Goal: Task Accomplishment & Management: Manage account settings

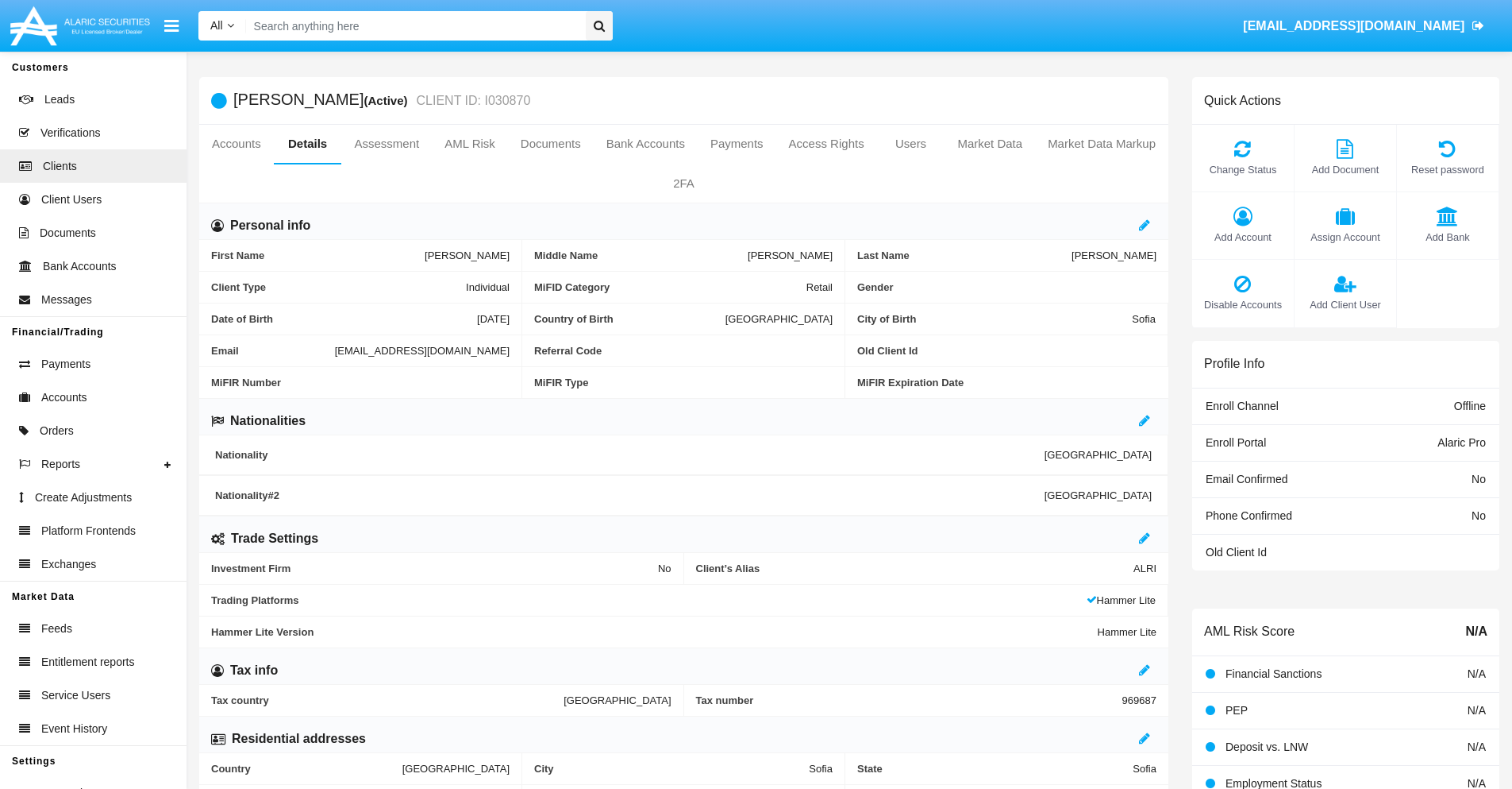
click at [990, 144] on link "Market Data" at bounding box center [990, 144] width 91 height 38
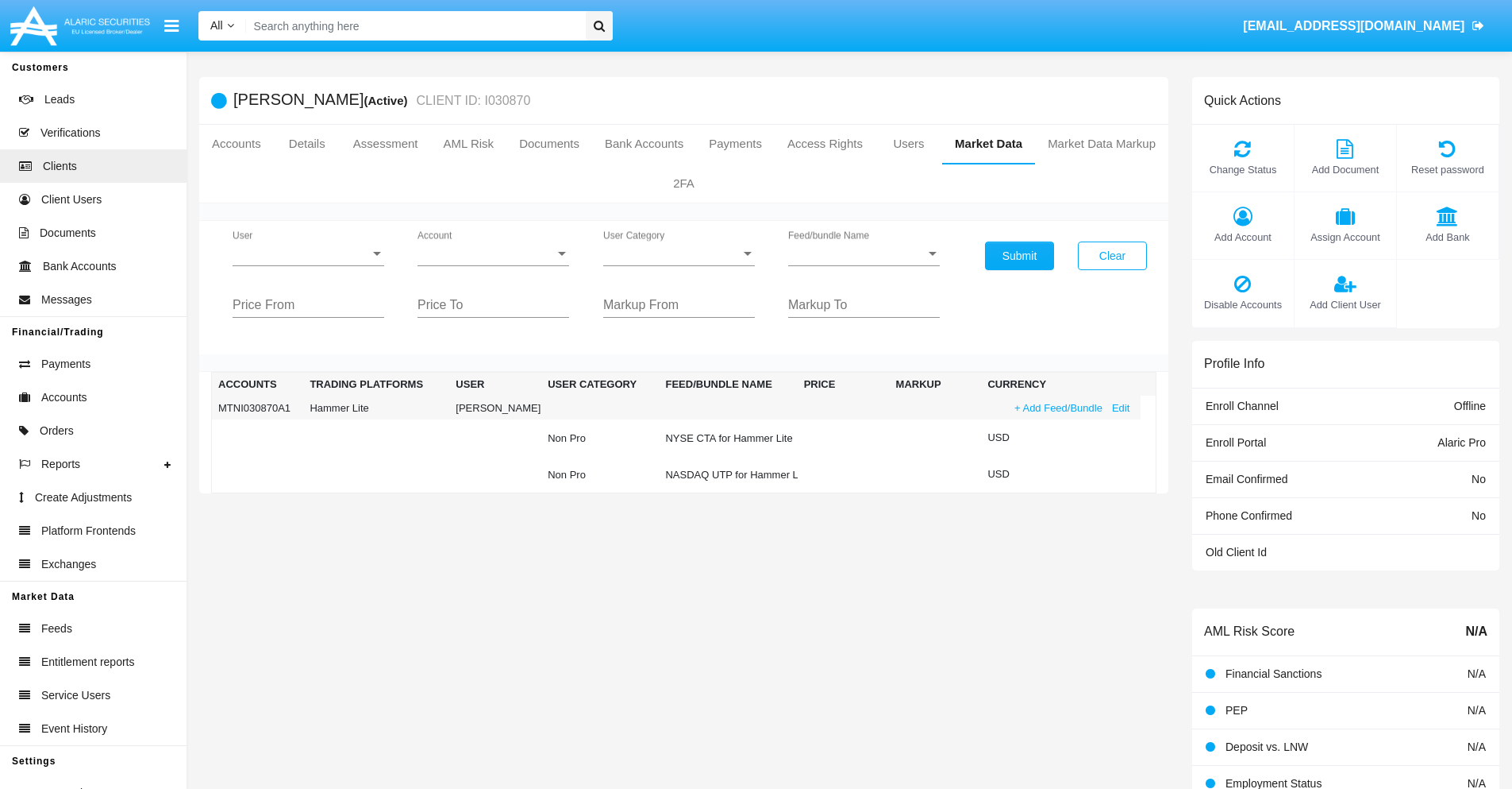
click at [1057, 408] on link "+ Add Feed/Bundle" at bounding box center [1058, 408] width 98 height 17
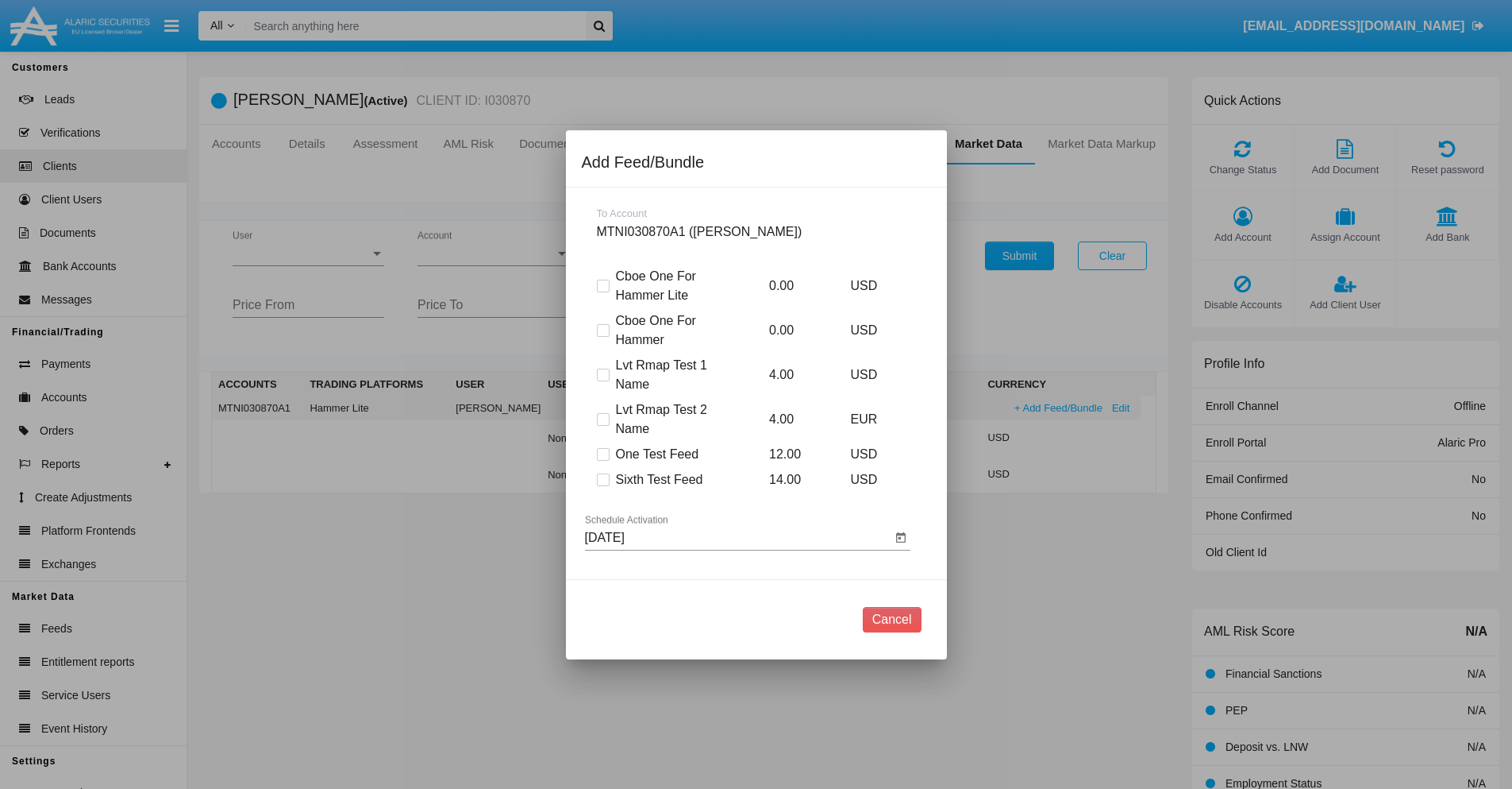
click at [603, 479] on span at bounding box center [603, 479] width 13 height 13
click at [603, 486] on input "Sixth Test Feed" at bounding box center [603, 486] width 1 height 1
checkbox input "true"
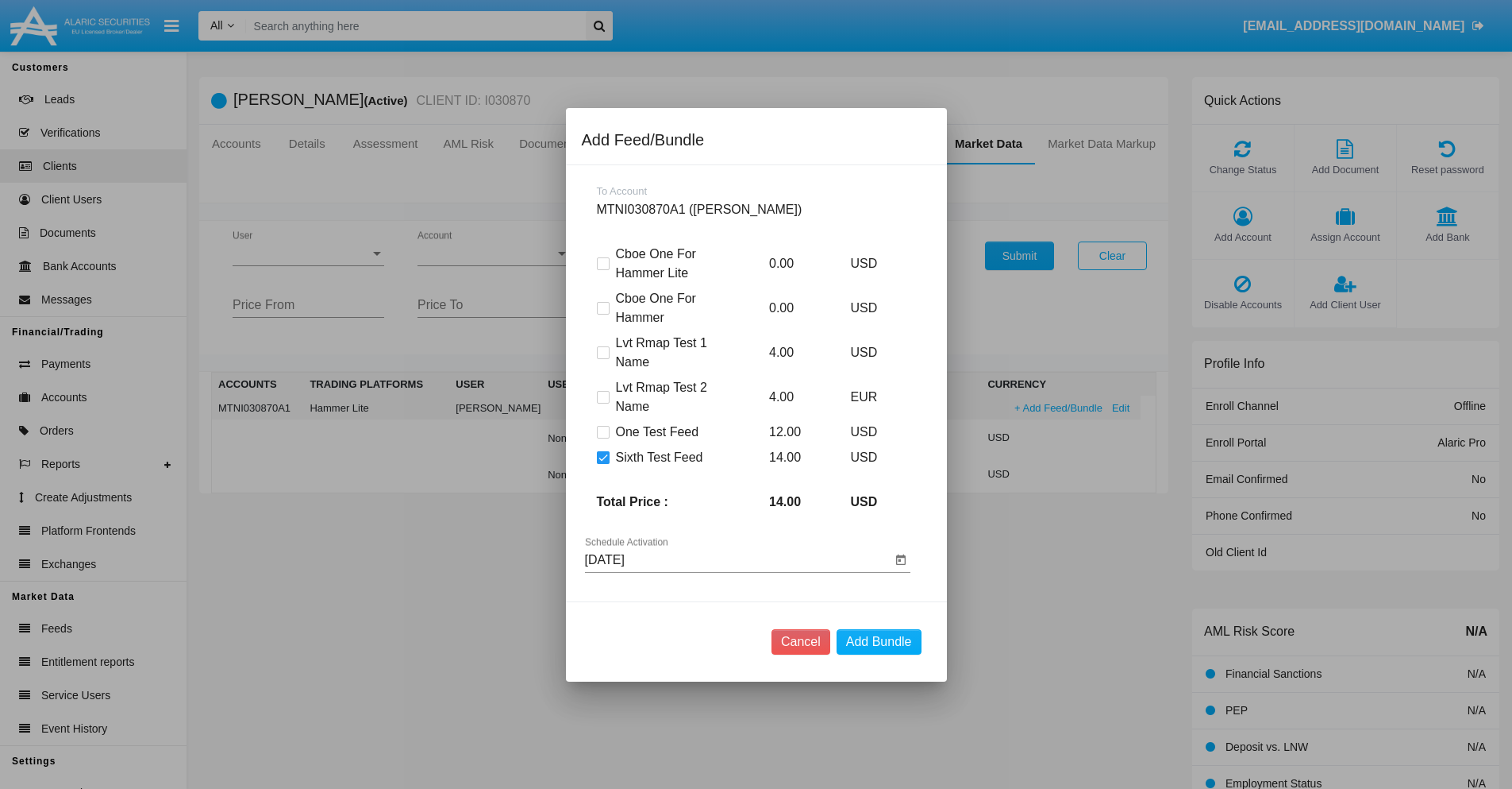
click at [738, 559] on input "[DATE]" at bounding box center [739, 559] width 307 height 15
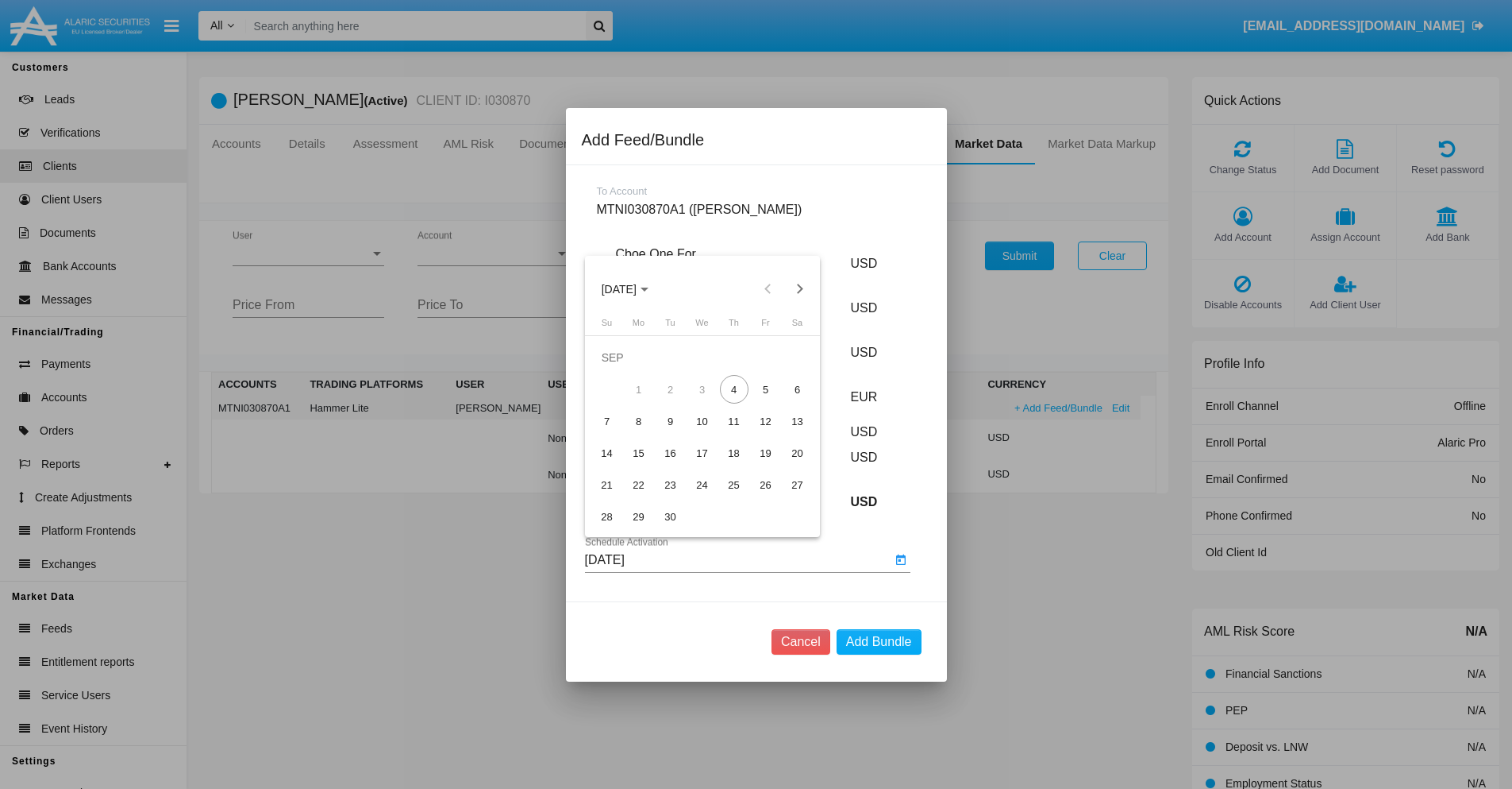
click at [632, 288] on span "SEP 2025" at bounding box center [620, 288] width 35 height 13
click at [785, 433] on div "2027" at bounding box center [785, 433] width 50 height 28
click at [730, 433] on div "NOV" at bounding box center [729, 433] width 50 height 28
click at [798, 389] on div "6" at bounding box center [798, 388] width 28 height 28
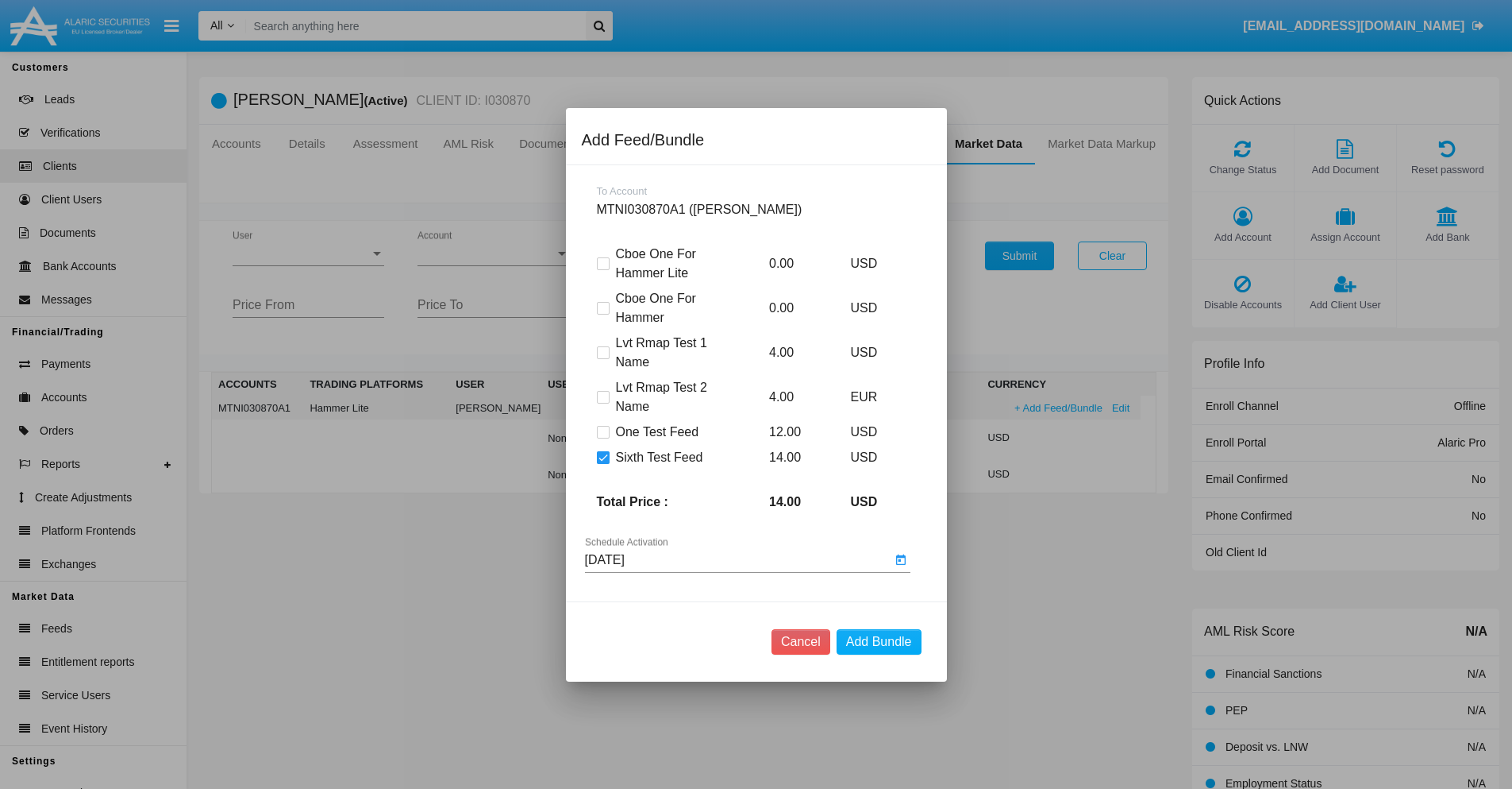
type input "11/06/27"
click at [879, 641] on button "Add Bundle" at bounding box center [879, 641] width 85 height 25
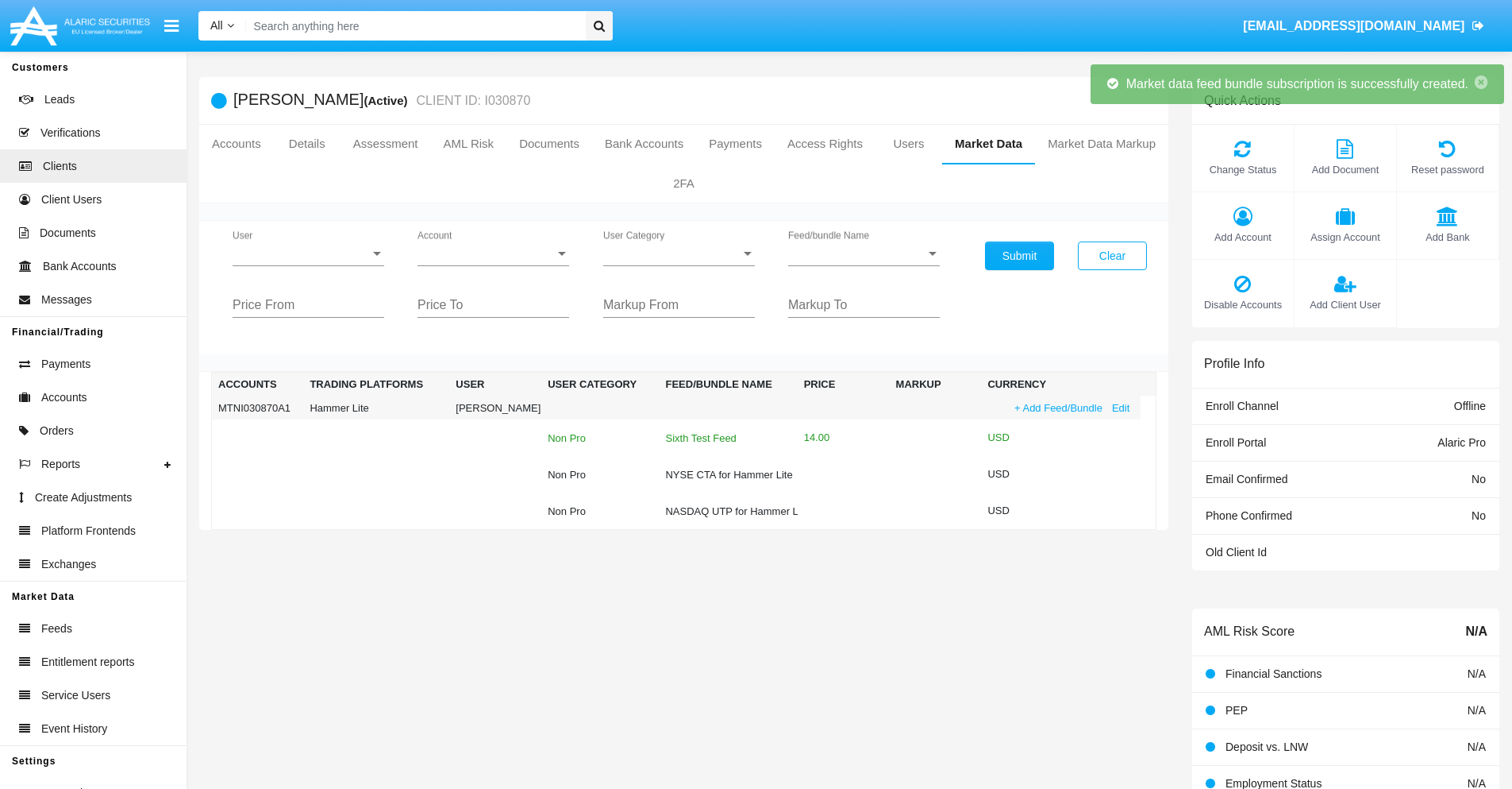
click at [725, 438] on div "Sixth Test Feed" at bounding box center [728, 438] width 125 height 11
